Goal: Task Accomplishment & Management: Manage account settings

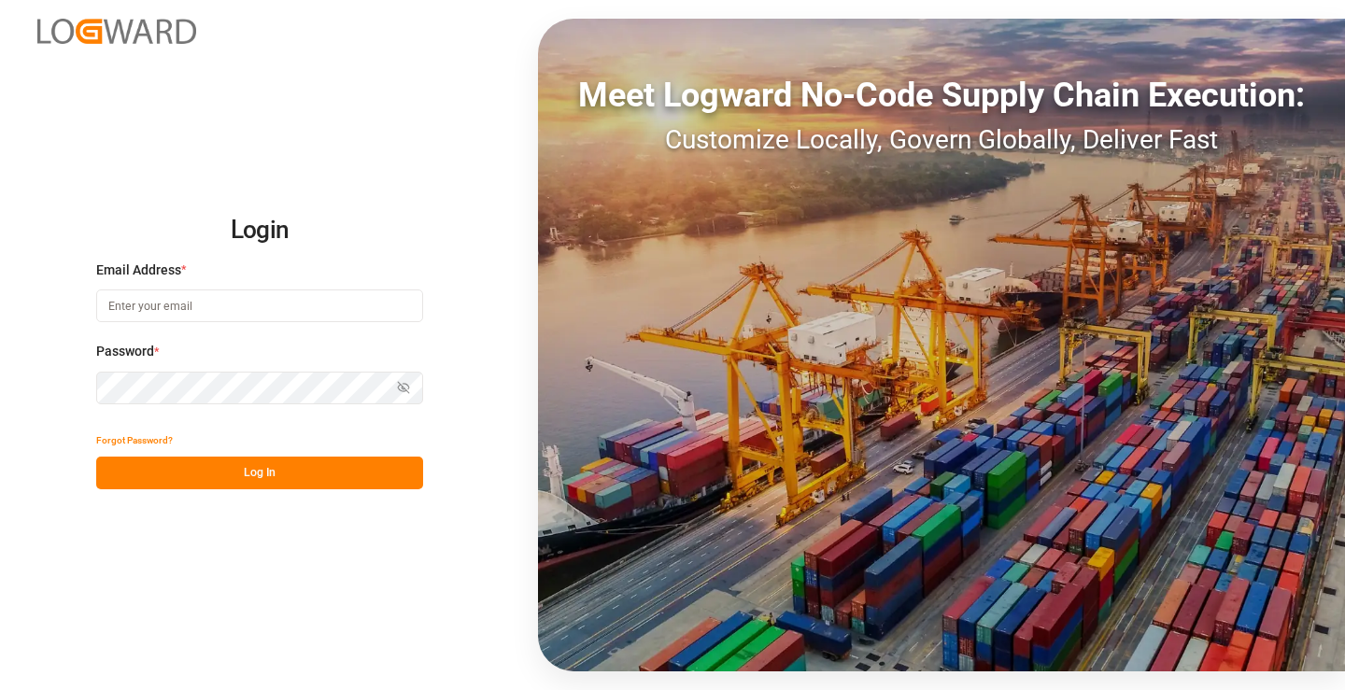
type input "[PERSON_NAME][EMAIL_ADDRESS][DOMAIN_NAME]"
click at [289, 473] on button "Log In" at bounding box center [259, 473] width 327 height 33
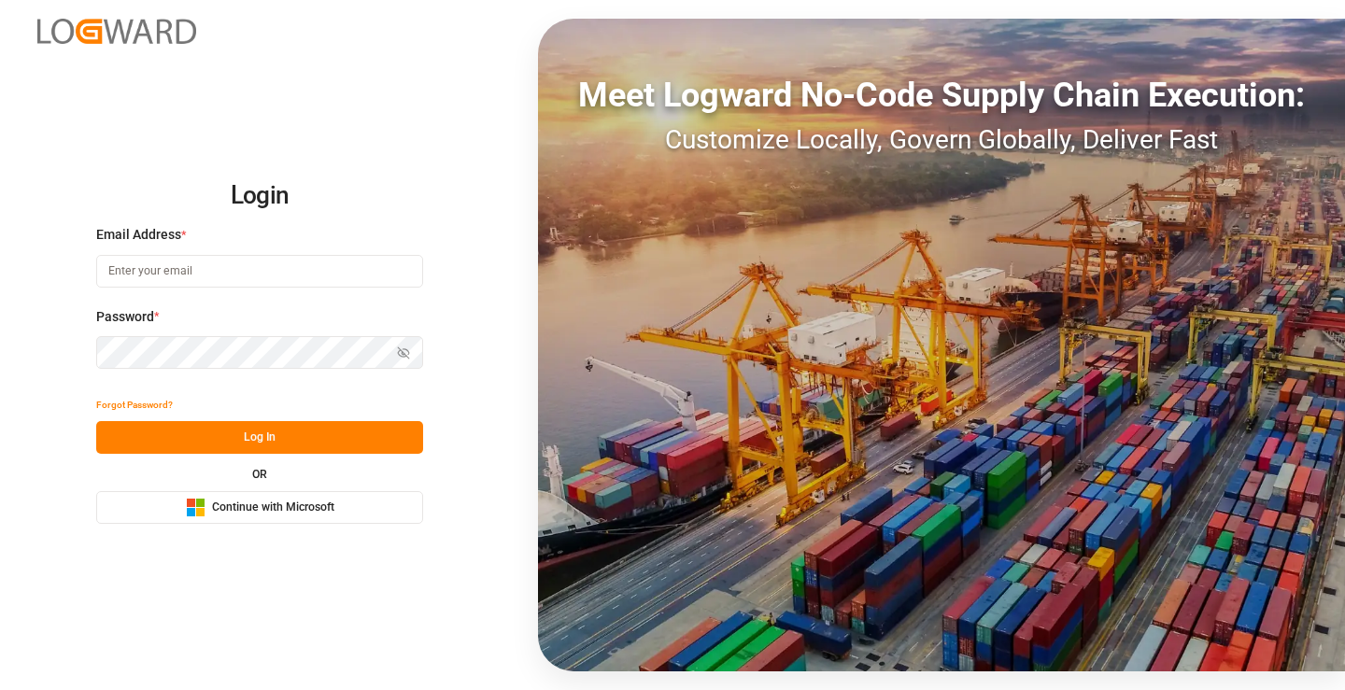
type input "[PERSON_NAME][EMAIL_ADDRESS][DOMAIN_NAME]"
click at [317, 443] on button "Log In" at bounding box center [259, 437] width 327 height 33
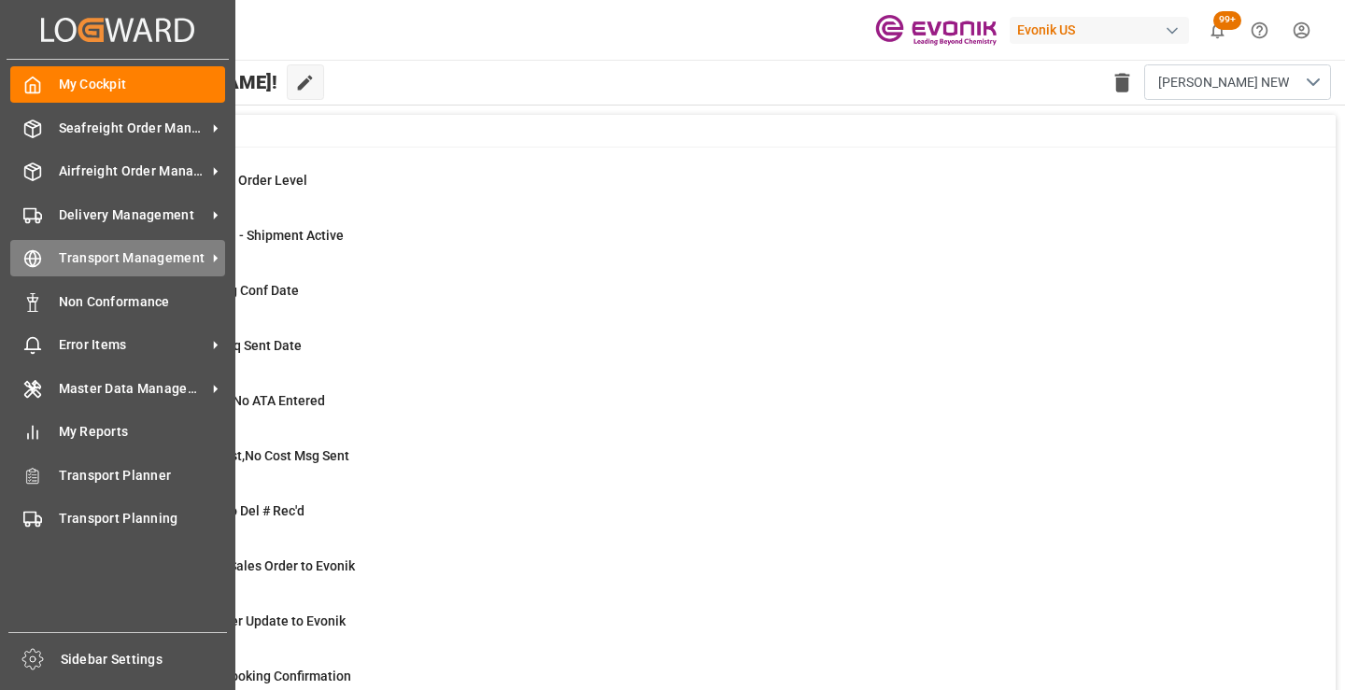
click at [204, 250] on span "Transport Management" at bounding box center [133, 258] width 148 height 20
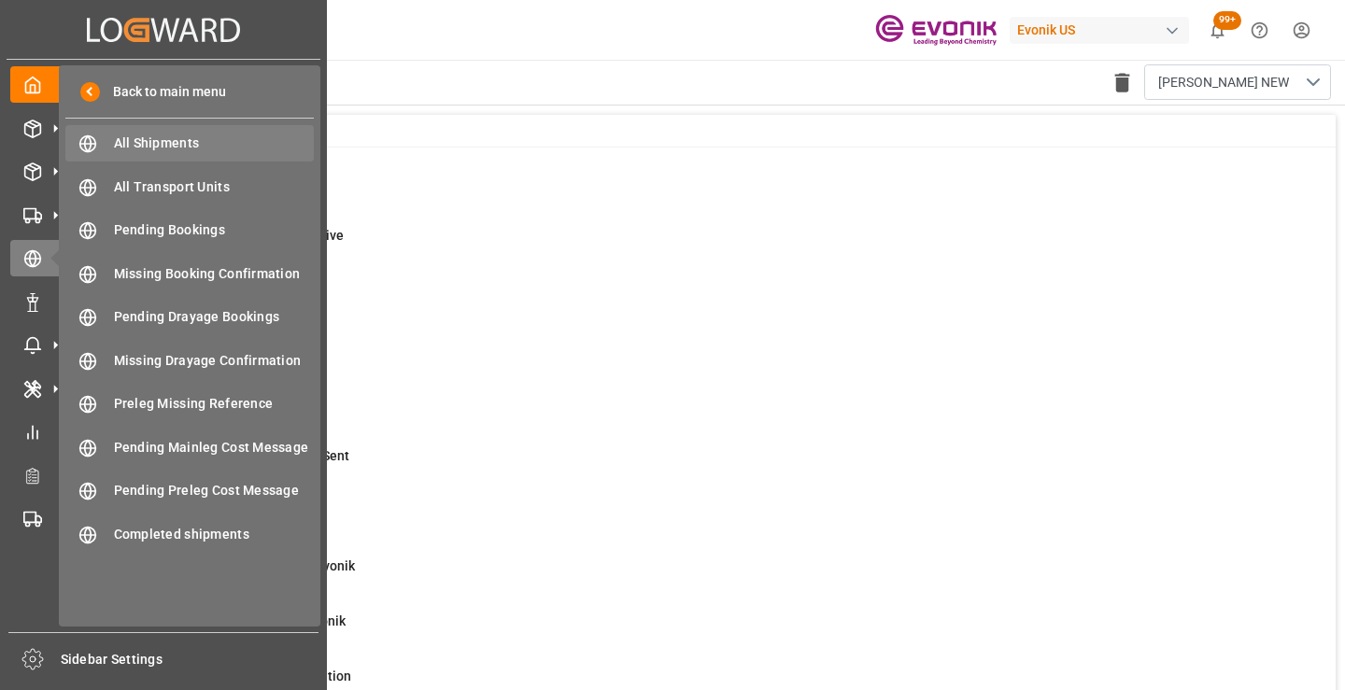
click at [205, 136] on span "All Shipments" at bounding box center [214, 144] width 201 height 20
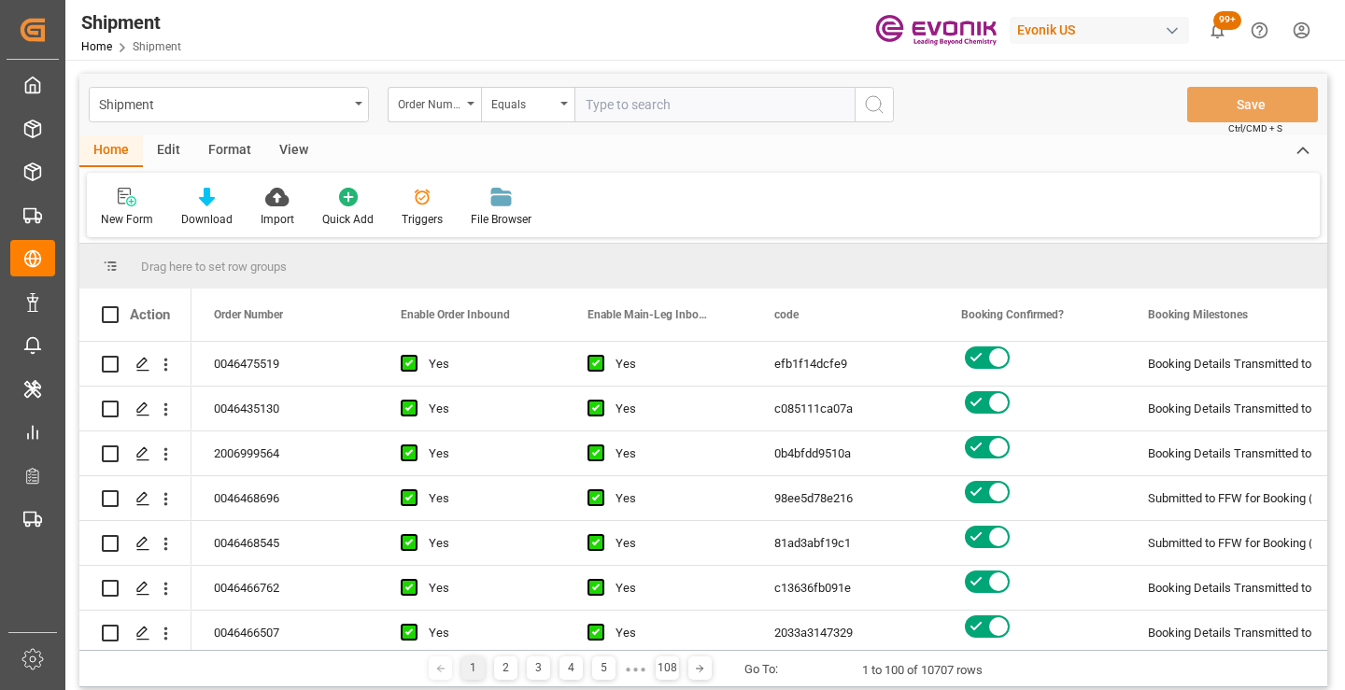
click at [651, 96] on input "text" at bounding box center [714, 104] width 280 height 35
paste input "0046469923"
type input "0046469923"
click at [875, 114] on icon "search button" at bounding box center [874, 104] width 22 height 22
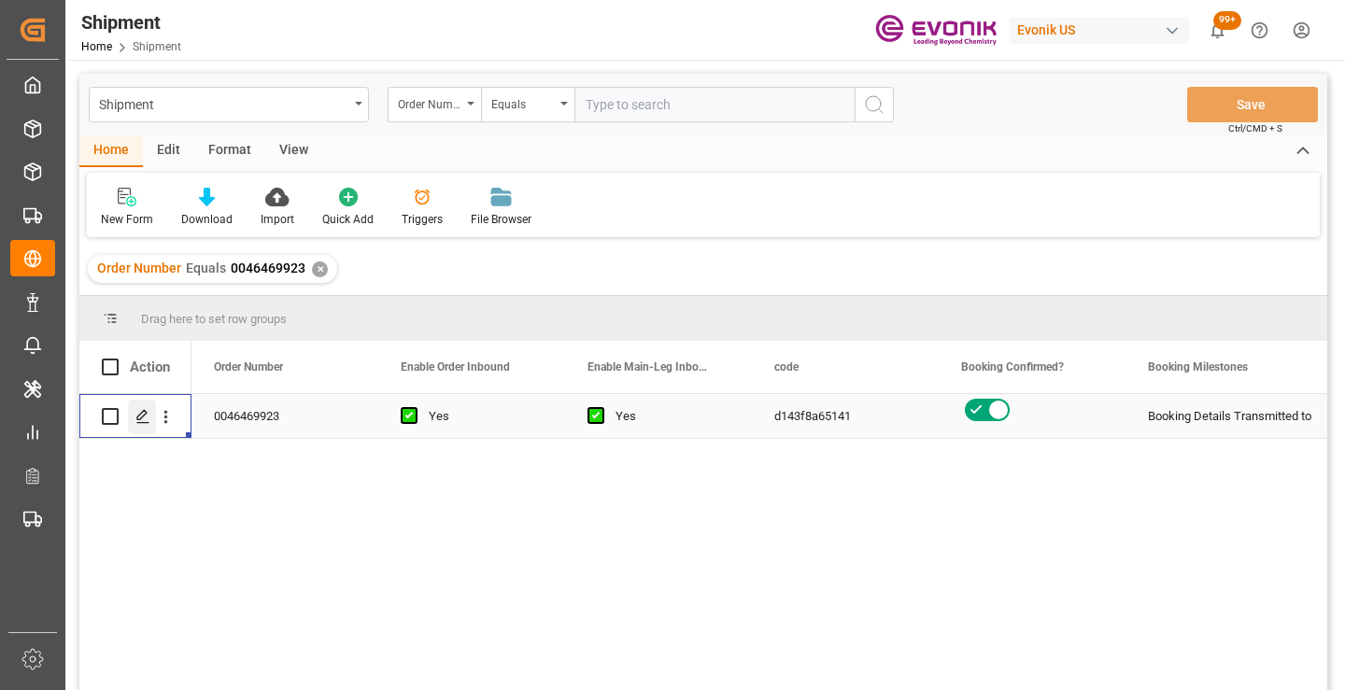
click at [141, 417] on icon "Press SPACE to select this row." at bounding box center [142, 416] width 15 height 15
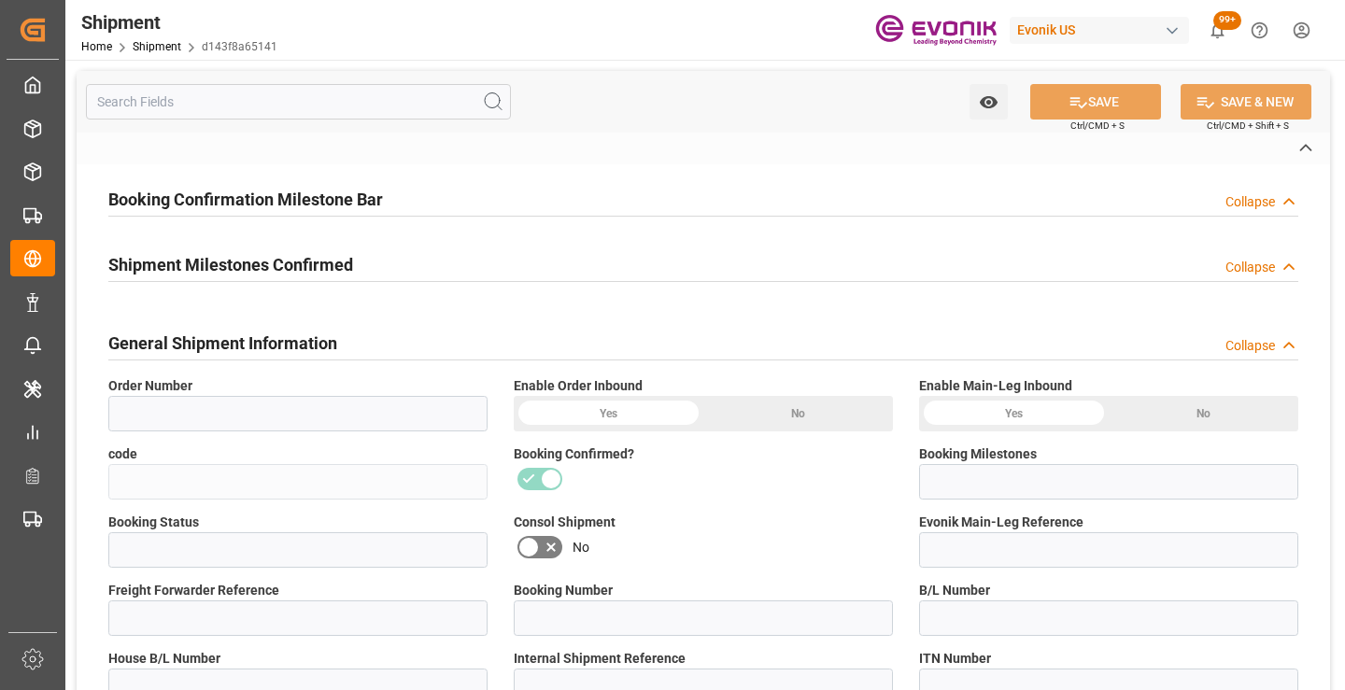
type input "0046469923"
type input "d143f8a65141"
type input "Booking Details Transmitted to SAP"
type input "Active"
type input "4006747659"
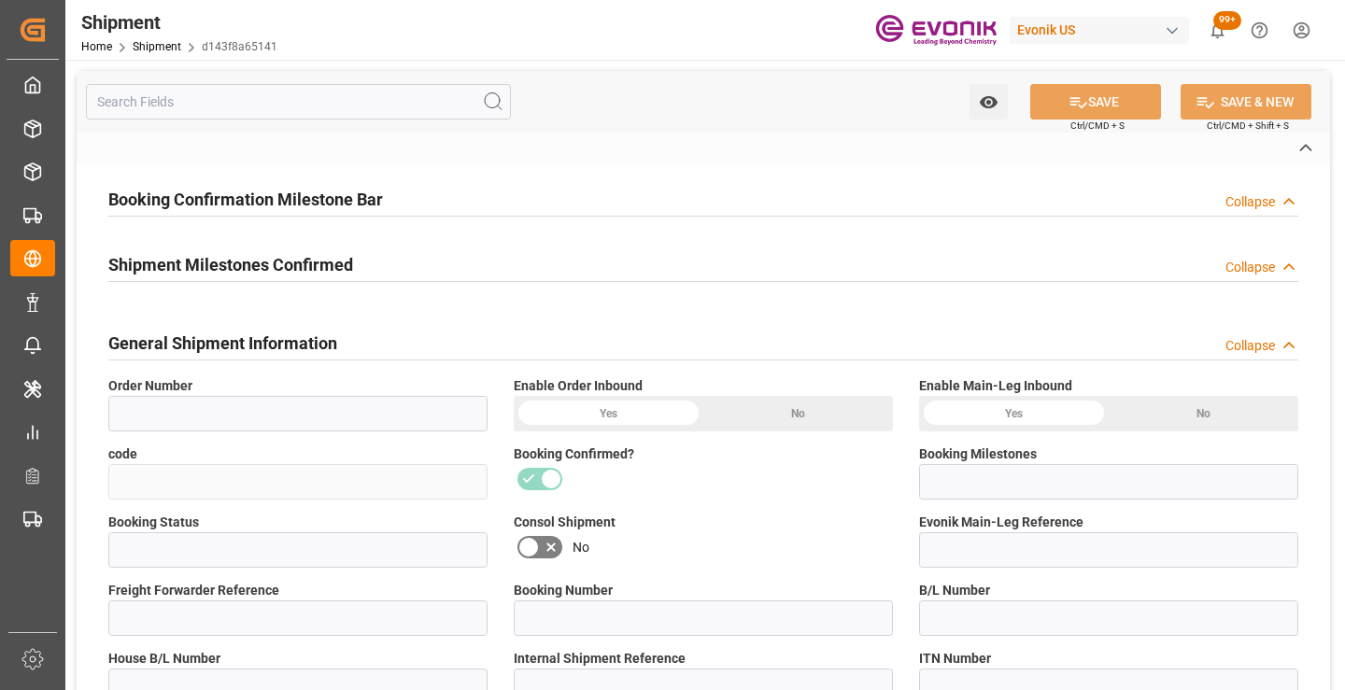
type input "251005000099"
type input "12987790"
type input "P2P"
type input "45"
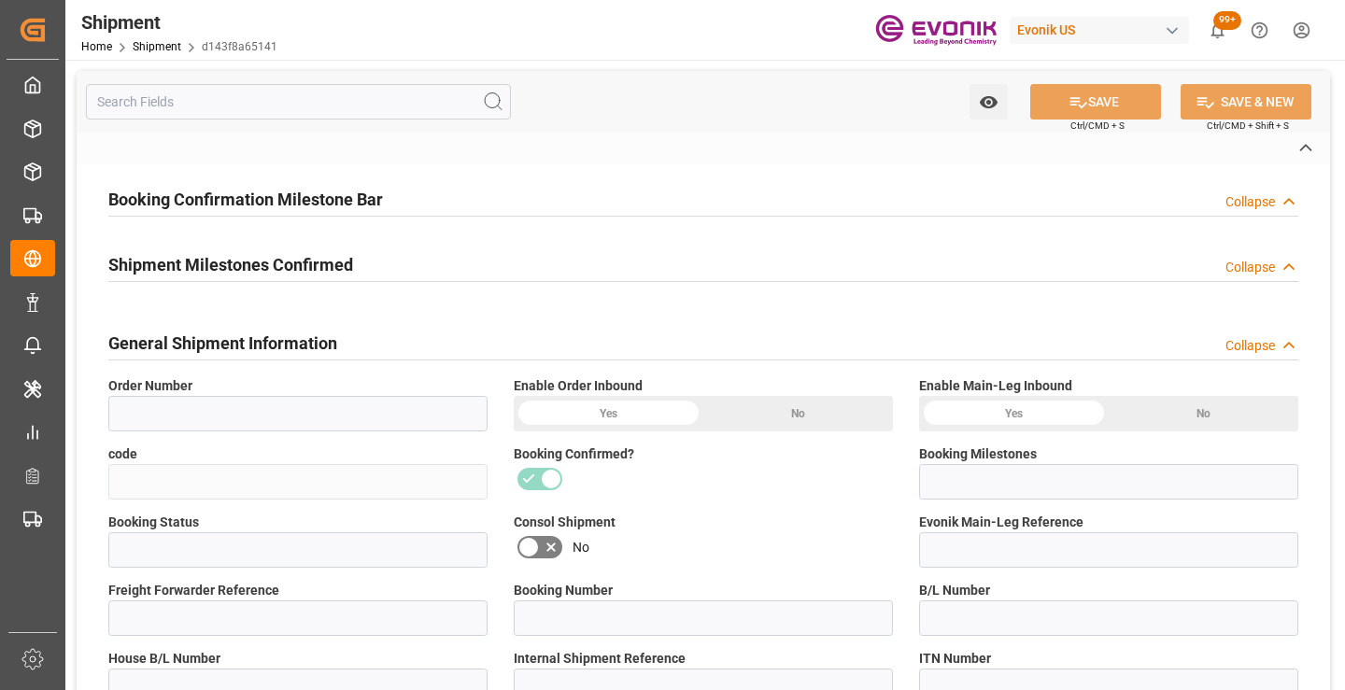
type input "FCL"
type input "0006"
type input "20GP"
type input "3011883713"
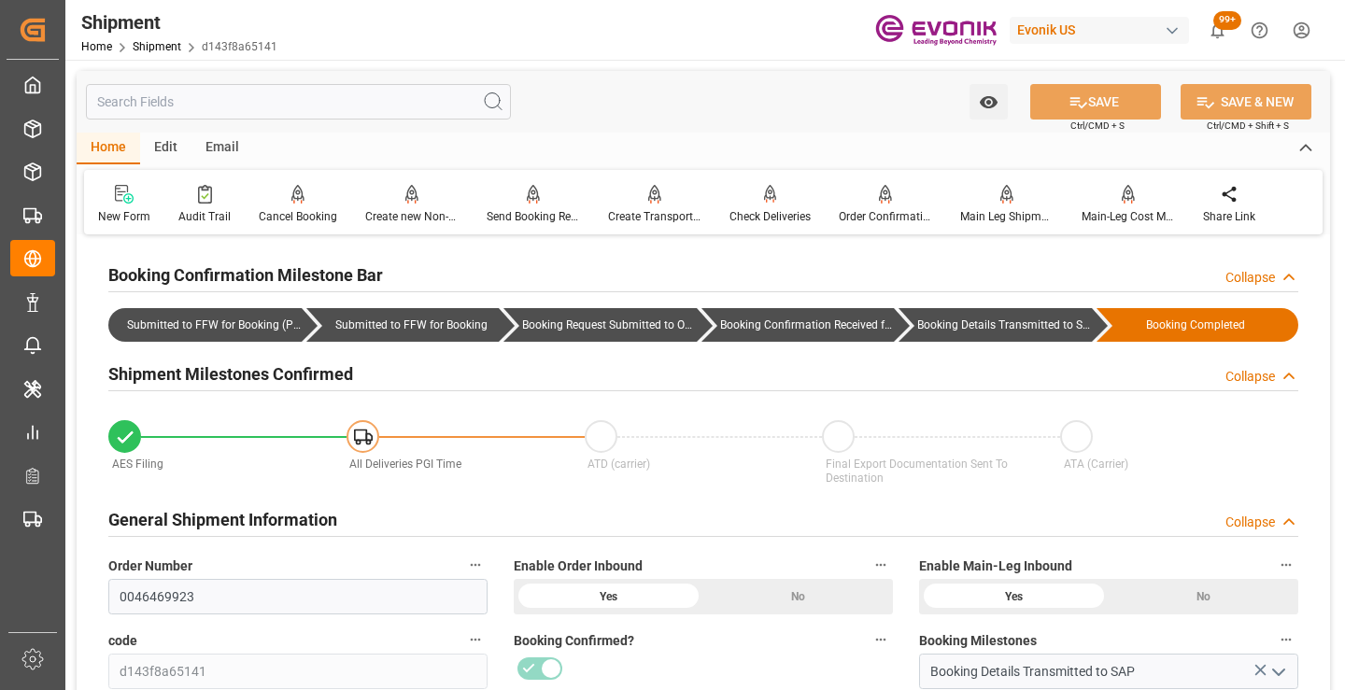
click at [265, 103] on input "text" at bounding box center [298, 101] width 425 height 35
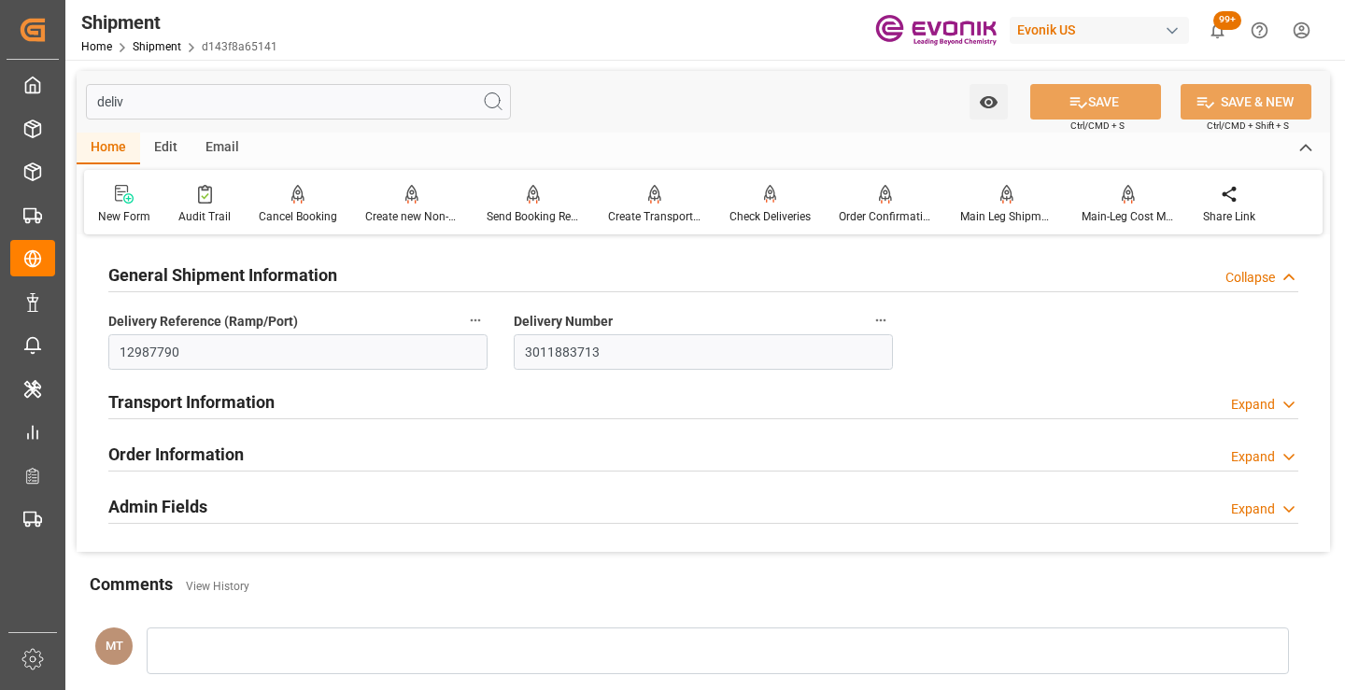
type input "deliv"
click at [551, 355] on input "3011883713" at bounding box center [703, 351] width 379 height 35
click at [125, 347] on input "12987790" at bounding box center [297, 351] width 379 height 35
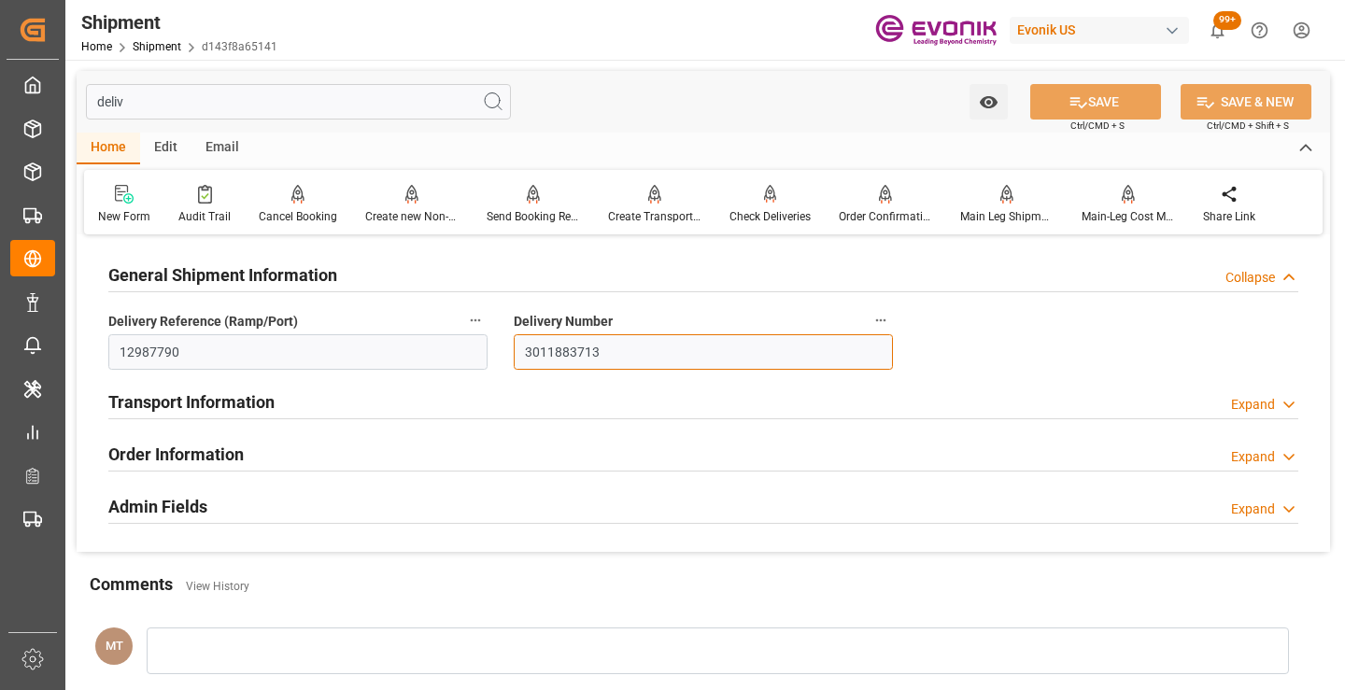
click at [568, 354] on input "3011883713" at bounding box center [703, 351] width 379 height 35
